Goal: Task Accomplishment & Management: Manage account settings

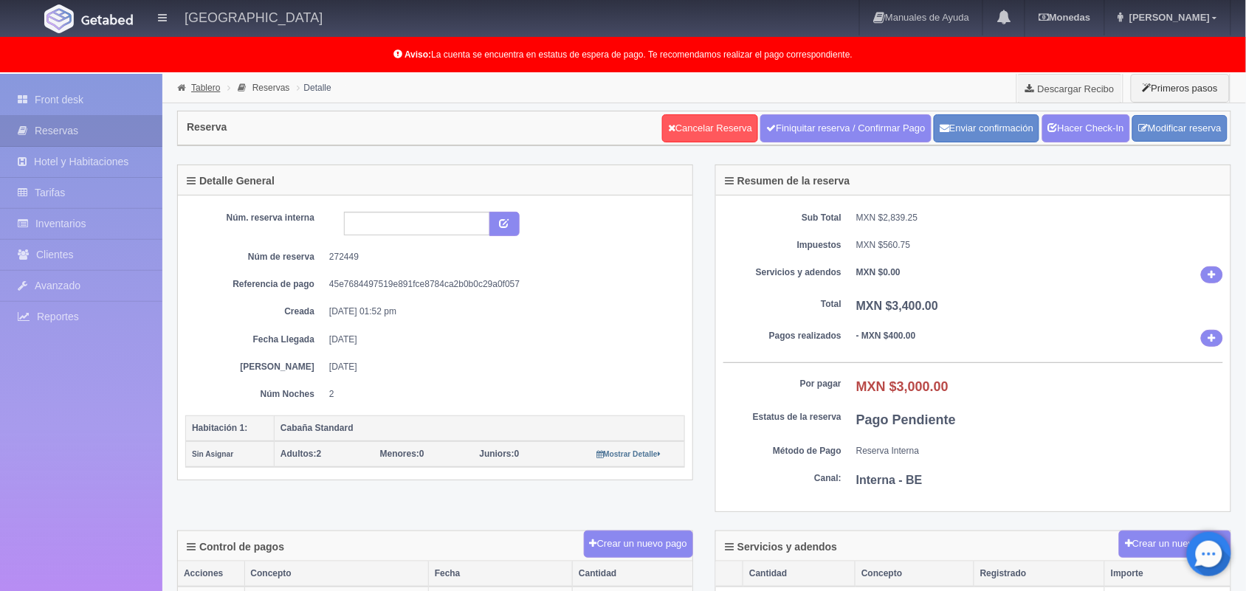
click at [201, 89] on link "Tablero" at bounding box center [205, 88] width 29 height 10
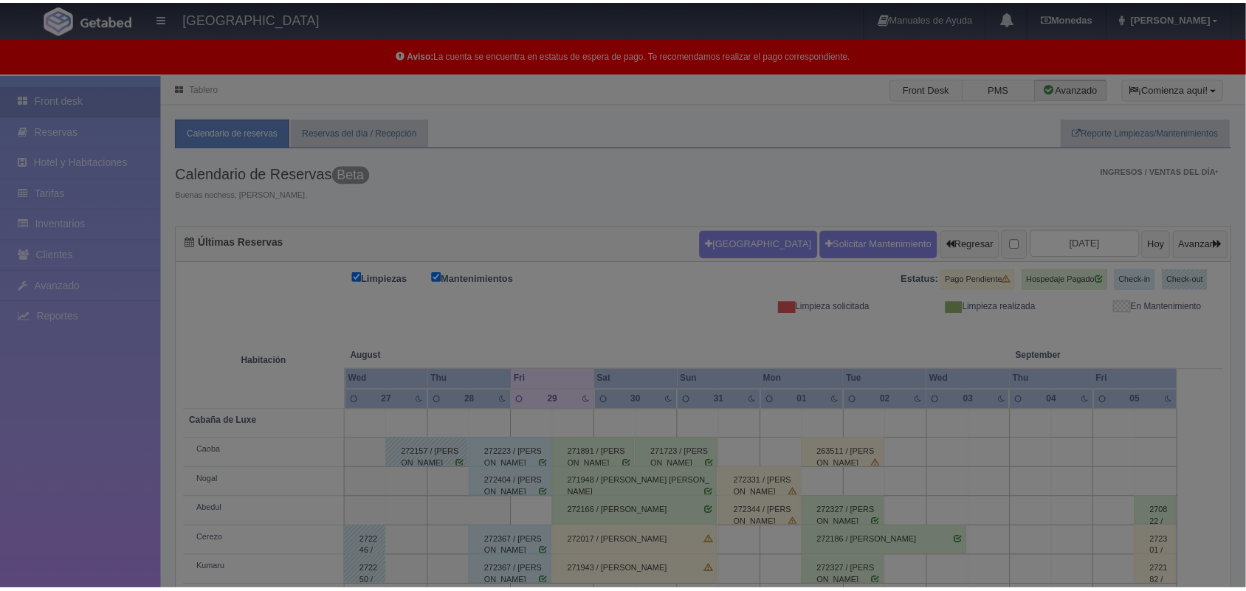
scroll to position [204, 0]
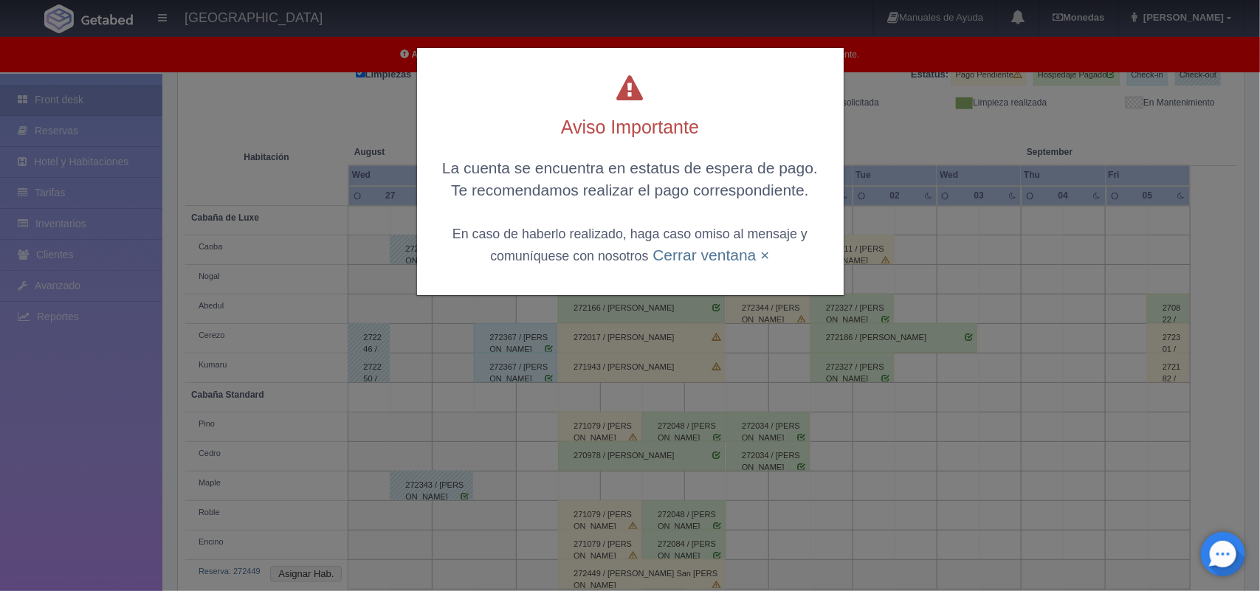
drag, startPoint x: 1249, startPoint y: 231, endPoint x: 1259, endPoint y: 459, distance: 228.2
click at [1245, 387] on html "Hotel Xacallan Manuales de Ayuda Actualizaciones recientes Monedas Tipo de camb…" at bounding box center [630, 91] width 1260 height 591
click at [713, 259] on link "Cerrar ventana ×" at bounding box center [710, 254] width 117 height 17
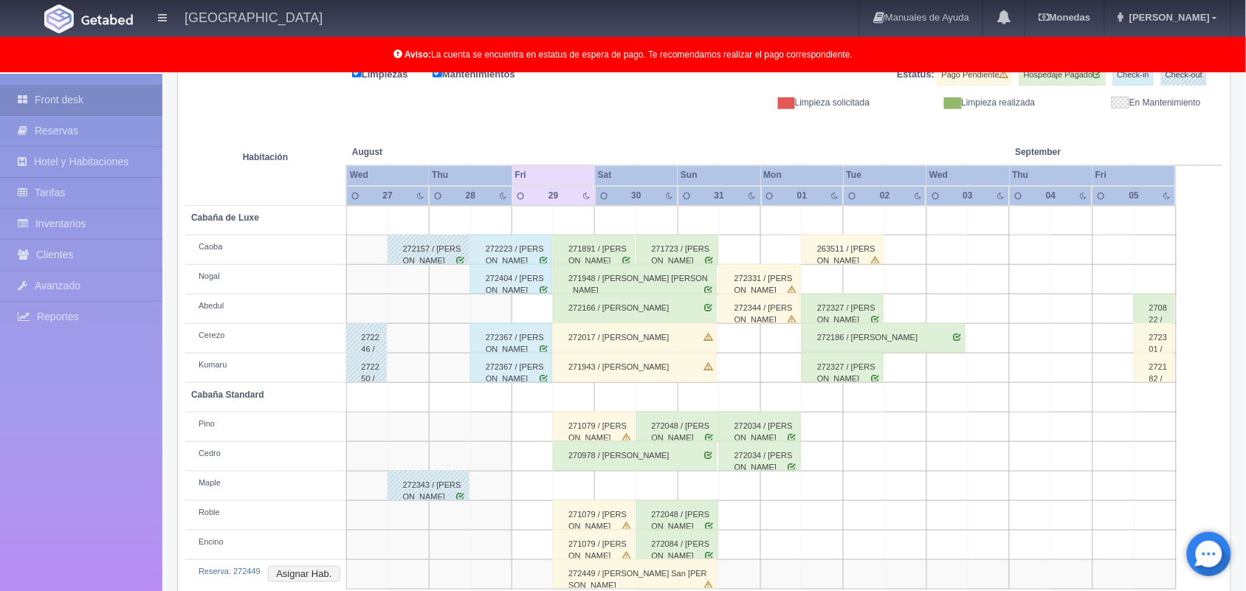
click at [679, 374] on div "271943 / [PERSON_NAME]" at bounding box center [635, 368] width 164 height 30
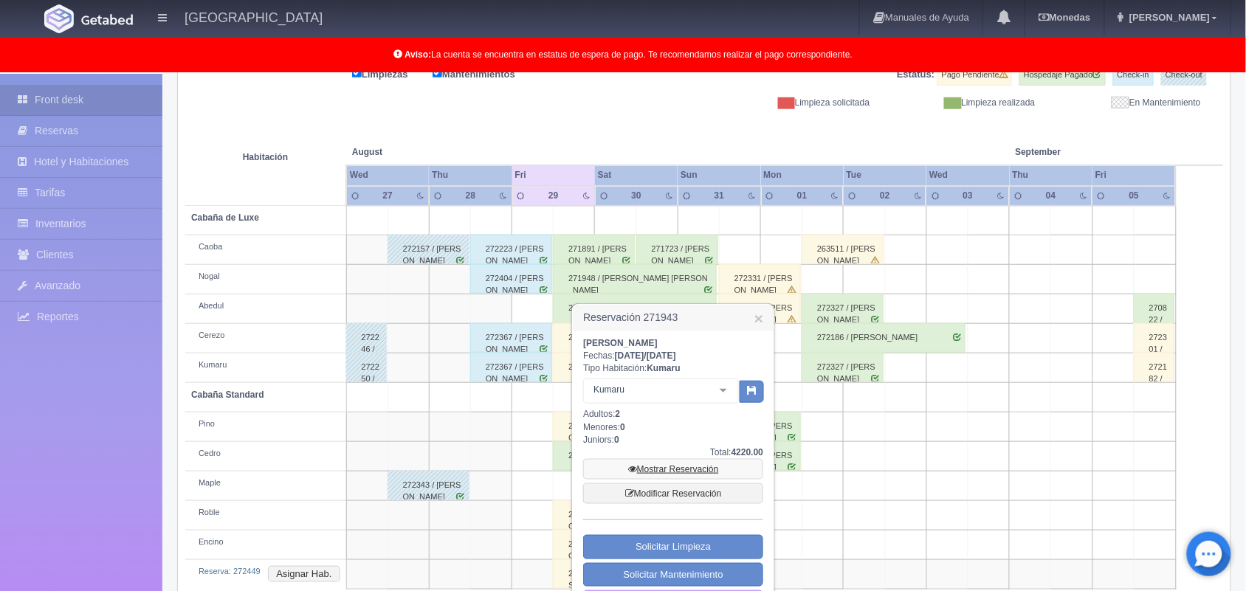
click at [689, 462] on link "Mostrar Reservación" at bounding box center [673, 469] width 180 height 21
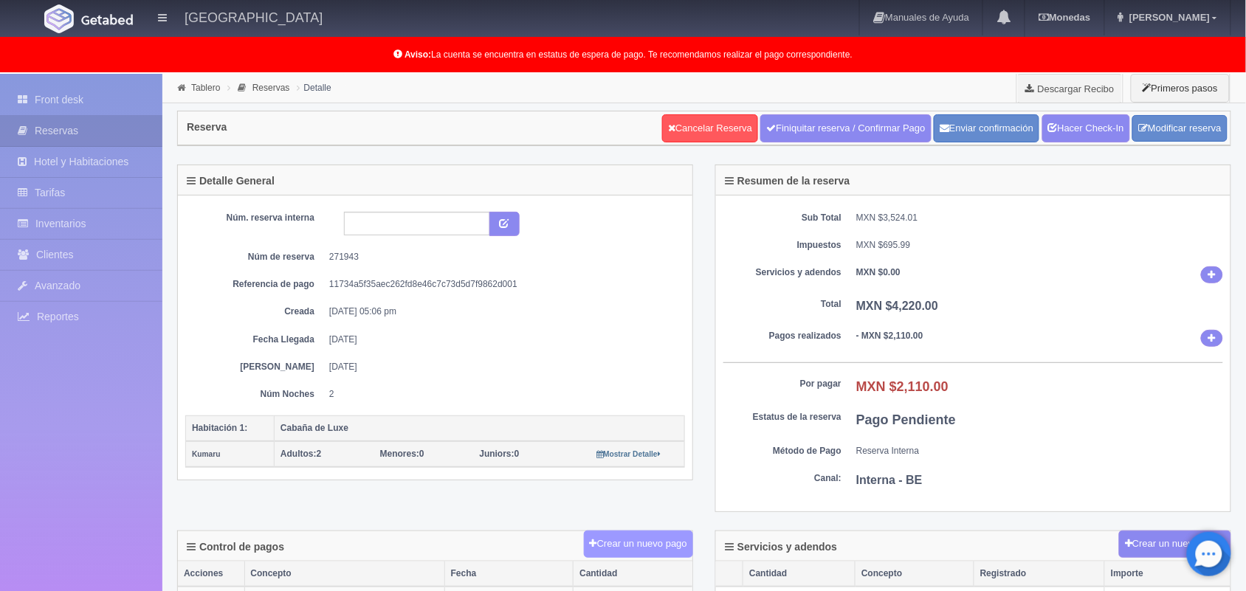
click at [635, 551] on button "Crear un nuevo pago" at bounding box center [638, 544] width 109 height 27
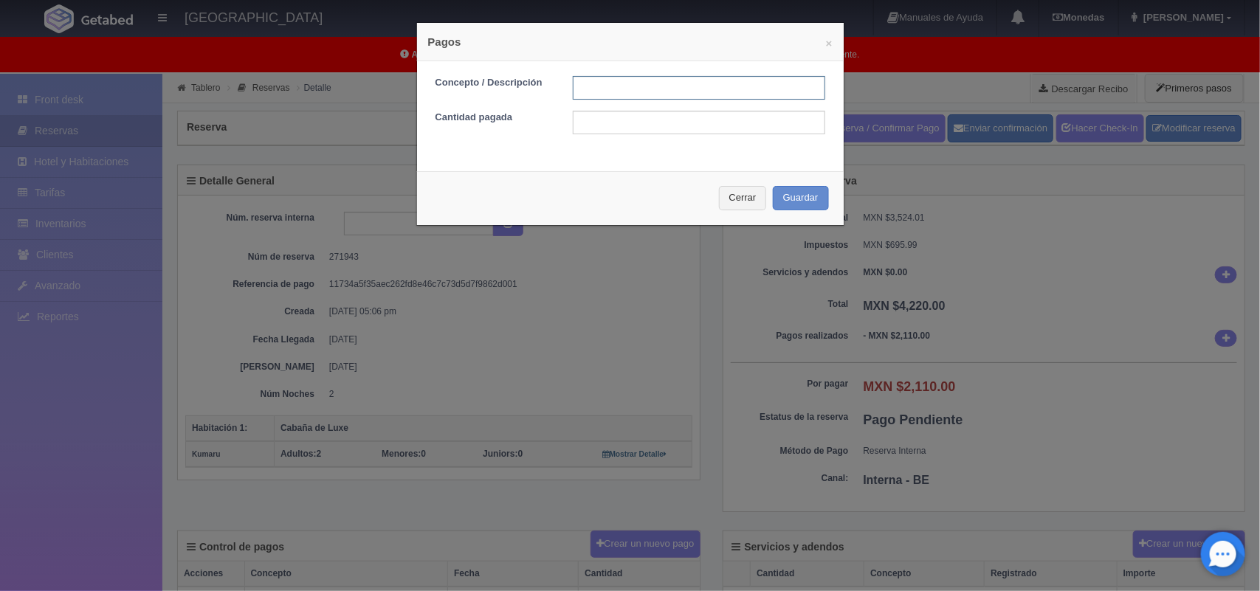
click at [596, 91] on input "text" at bounding box center [699, 88] width 252 height 24
type input "Pago efectivo [DATE]"
click at [706, 127] on input "text" at bounding box center [699, 123] width 252 height 24
type input "2110.00"
click at [792, 203] on button "Guardar" at bounding box center [801, 198] width 56 height 24
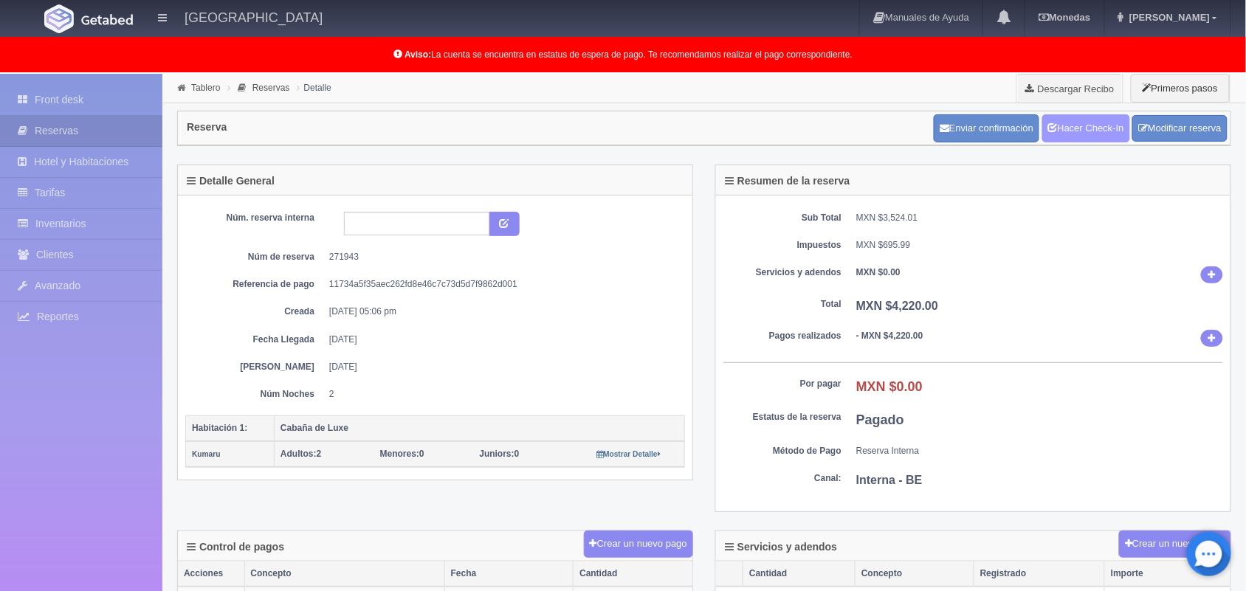
click at [1091, 131] on link "Hacer Check-In" at bounding box center [1086, 128] width 88 height 28
click at [201, 85] on link "Tablero" at bounding box center [205, 88] width 29 height 10
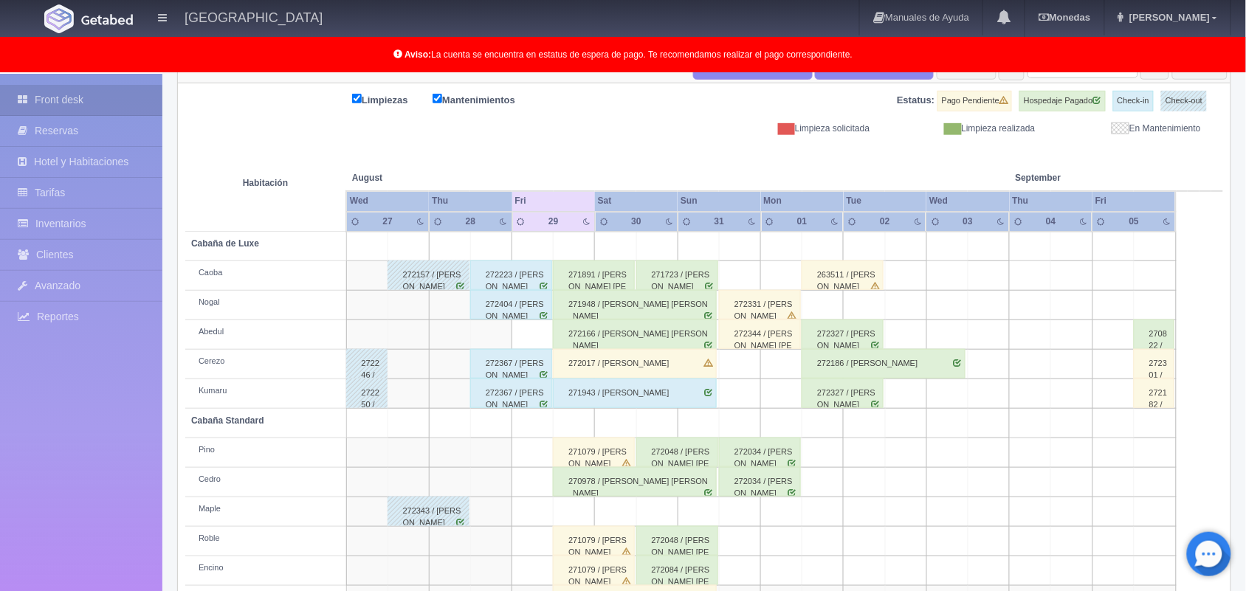
scroll to position [235, 0]
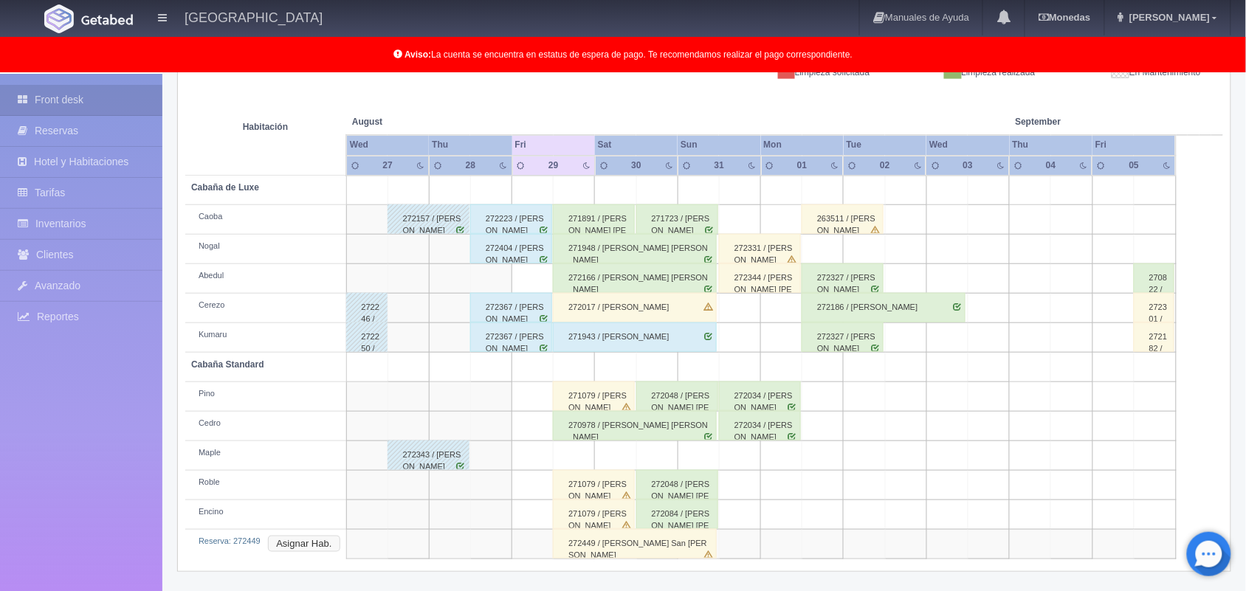
click at [286, 546] on button "Asignar Hab." at bounding box center [304, 544] width 72 height 16
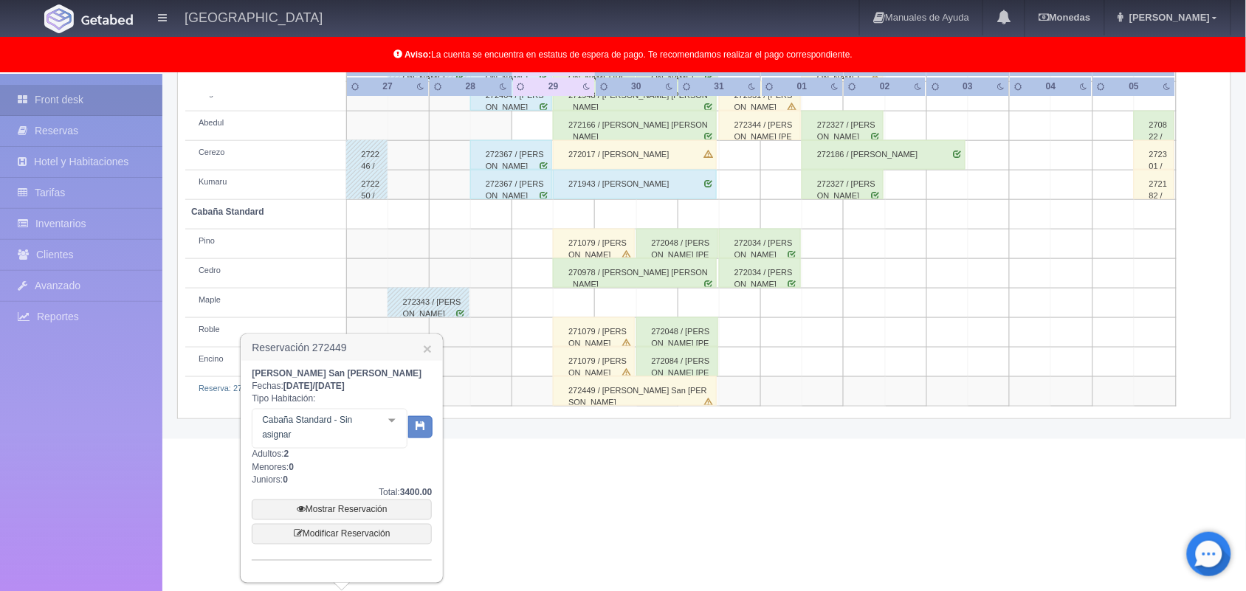
scroll to position [381, 0]
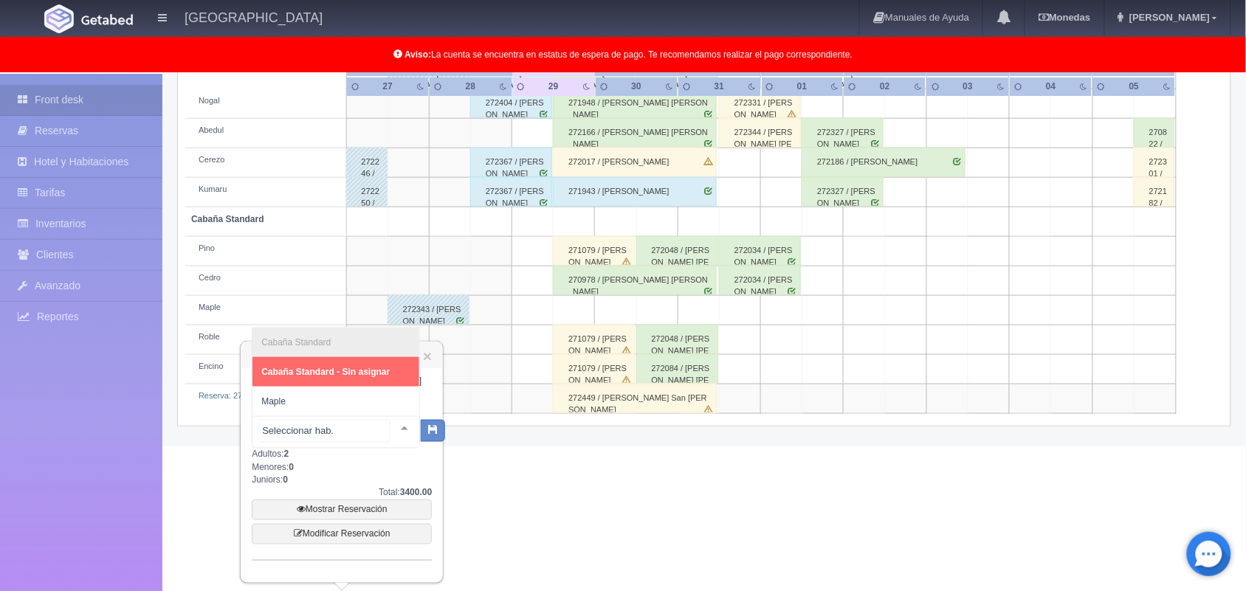
click at [392, 425] on div at bounding box center [405, 428] width 30 height 22
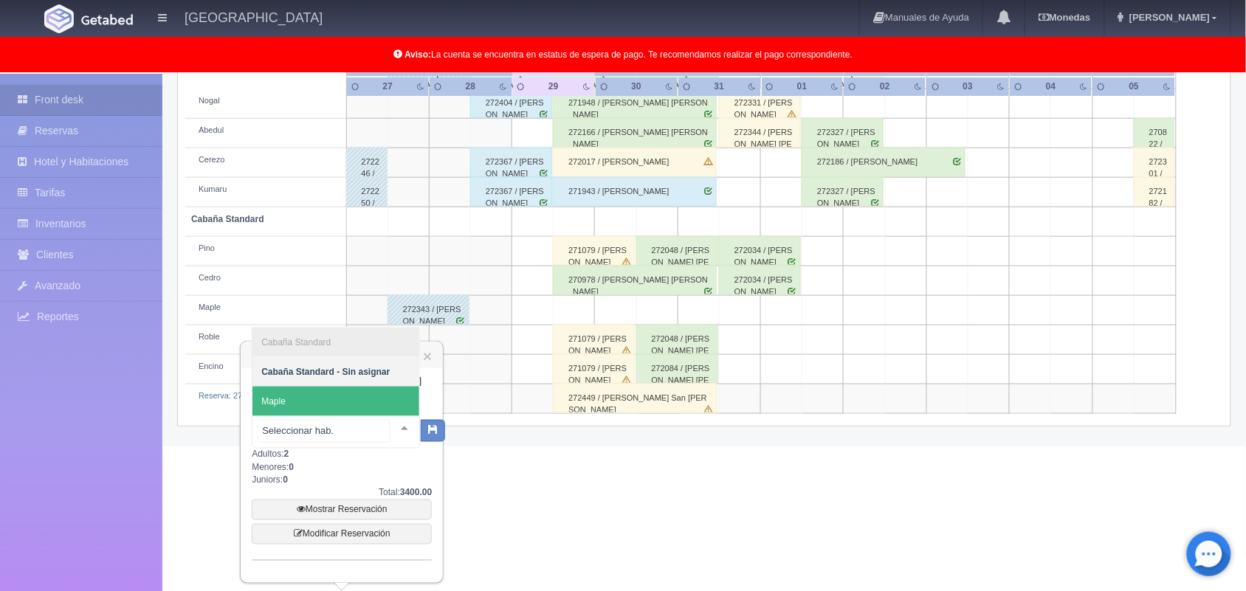
click at [368, 395] on span "Maple" at bounding box center [335, 402] width 167 height 30
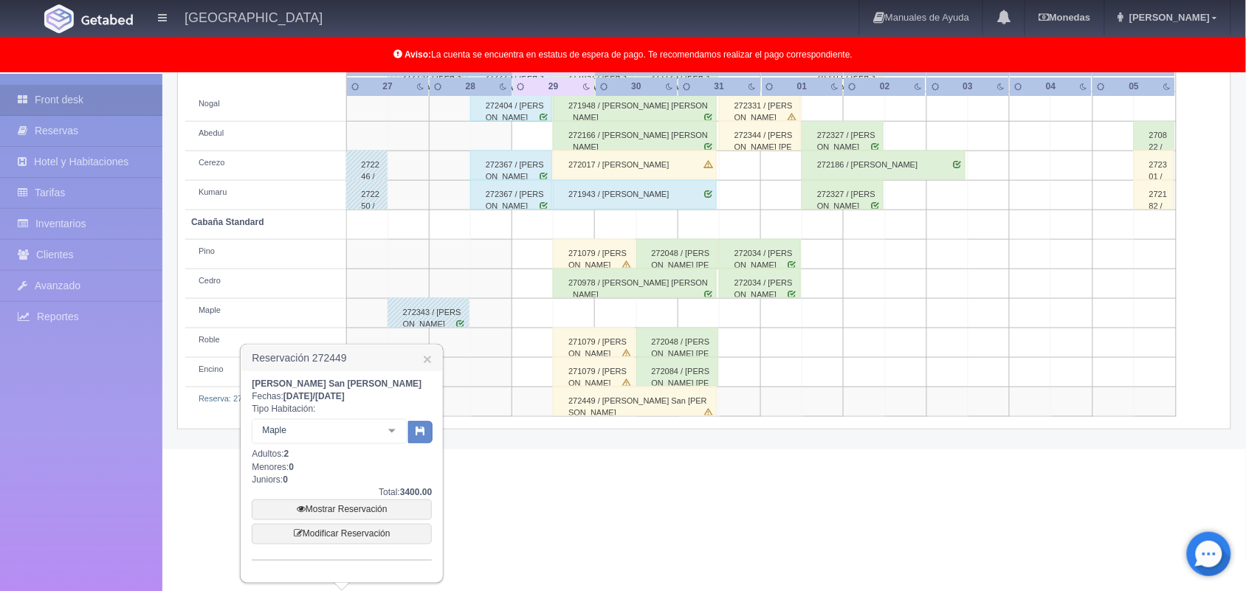
scroll to position [378, 0]
click at [424, 436] on button "button" at bounding box center [420, 432] width 24 height 22
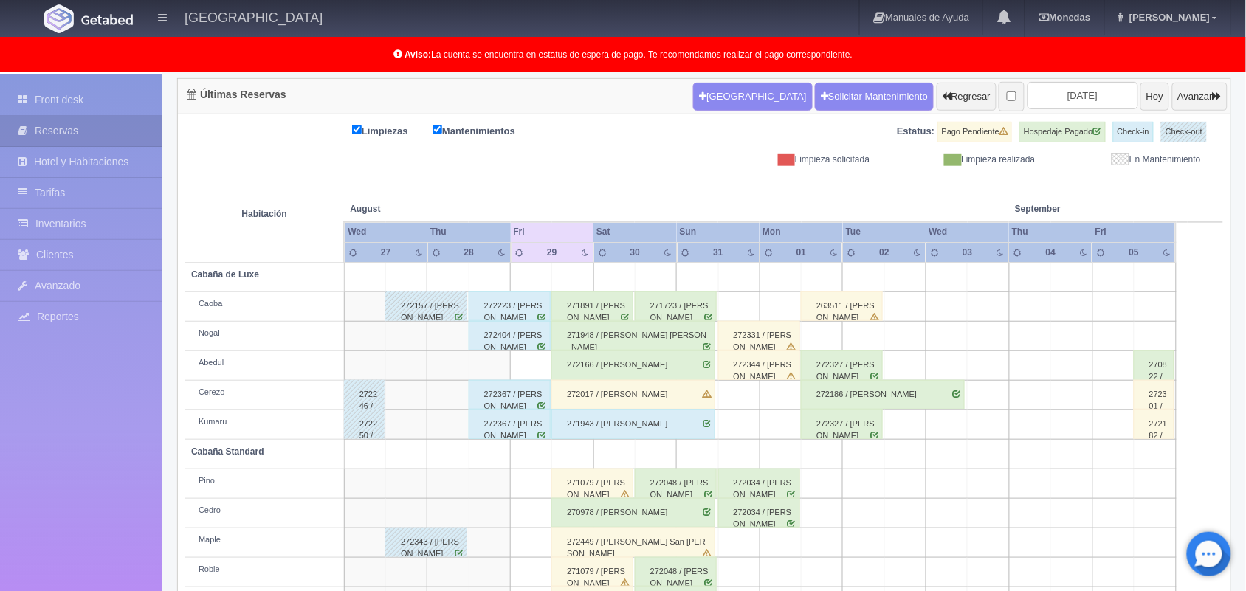
scroll to position [148, 0]
